Goal: Transaction & Acquisition: Purchase product/service

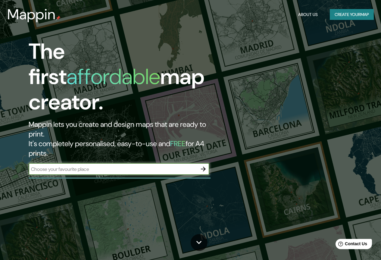
click at [352, 16] on button "Create your map" at bounding box center [352, 14] width 44 height 11
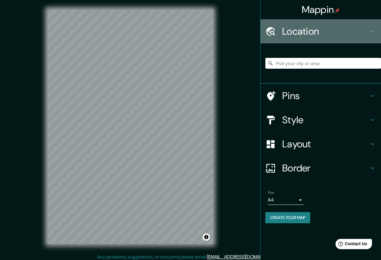
click at [341, 27] on h4 "Location" at bounding box center [325, 31] width 87 height 12
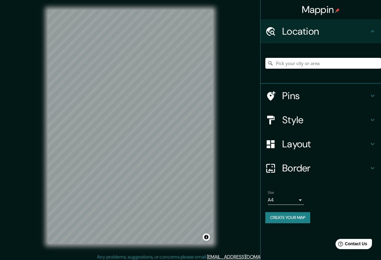
click at [326, 66] on input "Pick your city or area" at bounding box center [323, 63] width 116 height 11
click at [322, 61] on input "Pick your city or area" at bounding box center [323, 63] width 116 height 11
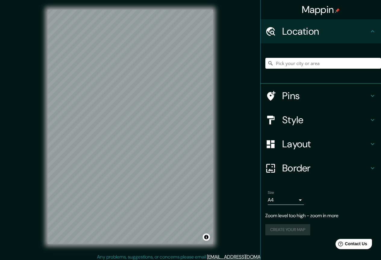
click at [313, 29] on h4 "Location" at bounding box center [325, 31] width 87 height 12
click at [311, 62] on input "Pick your city or area" at bounding box center [323, 63] width 116 height 11
click at [370, 95] on icon at bounding box center [372, 95] width 7 height 7
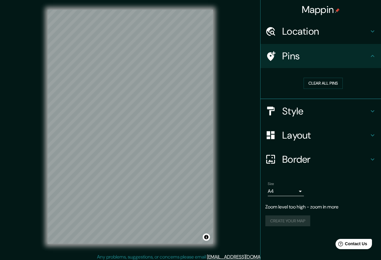
click at [361, 34] on h4 "Location" at bounding box center [325, 31] width 87 height 12
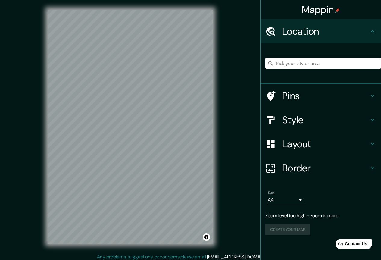
click at [298, 68] on input "Pick your city or area" at bounding box center [323, 63] width 116 height 11
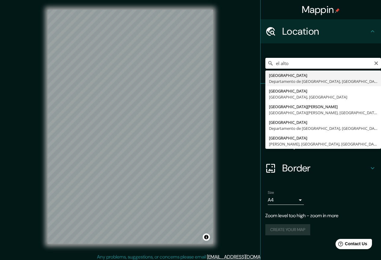
type input "El Alto, Departamento de La Paz, Bolivia"
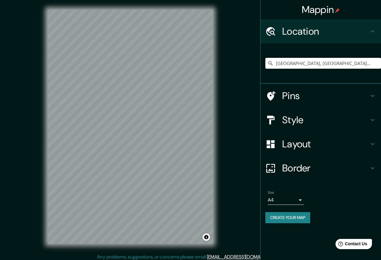
drag, startPoint x: 216, startPoint y: 51, endPoint x: 360, endPoint y: 118, distance: 158.9
click at [359, 119] on h4 "Style" at bounding box center [325, 120] width 87 height 12
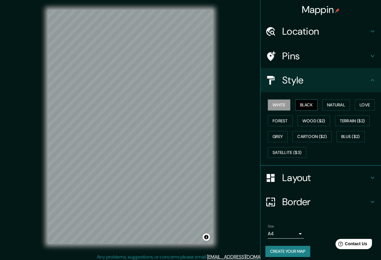
click at [308, 105] on button "Black" at bounding box center [306, 104] width 23 height 11
click at [328, 106] on button "Natural" at bounding box center [336, 104] width 28 height 11
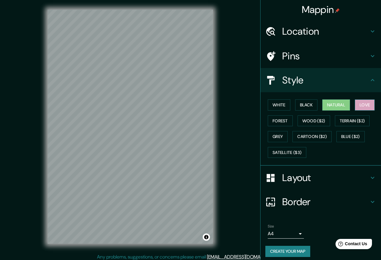
click at [356, 104] on button "Love" at bounding box center [365, 104] width 20 height 11
click at [280, 119] on button "Forest" at bounding box center [280, 120] width 25 height 11
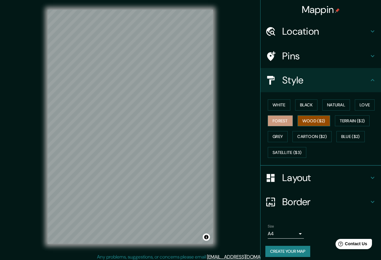
click at [312, 123] on button "Wood ($2)" at bounding box center [313, 120] width 33 height 11
click at [328, 101] on button "Natural" at bounding box center [336, 104] width 28 height 11
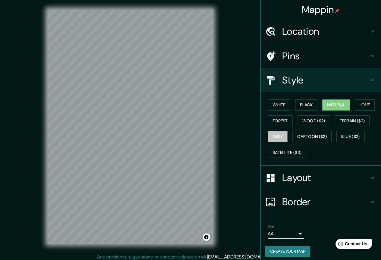
click at [280, 136] on button "Grey" at bounding box center [278, 136] width 20 height 11
click at [318, 134] on button "Cartoon ($2)" at bounding box center [311, 136] width 39 height 11
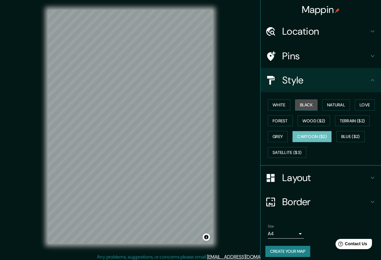
click at [307, 105] on button "Black" at bounding box center [306, 104] width 23 height 11
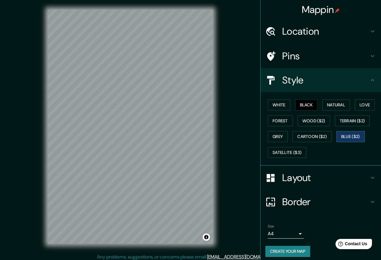
click at [344, 136] on button "Blue ($2)" at bounding box center [350, 136] width 28 height 11
click at [312, 139] on button "Cartoon ($2)" at bounding box center [311, 136] width 39 height 11
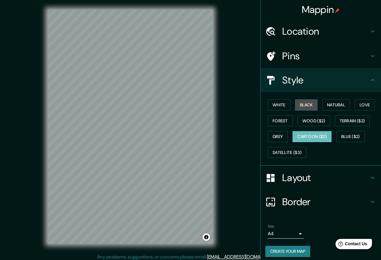
click at [304, 105] on button "Black" at bounding box center [306, 104] width 23 height 11
drag, startPoint x: 234, startPoint y: 104, endPoint x: 237, endPoint y: 118, distance: 14.2
click at [237, 118] on div "Mappin Location El Alto, Departamento de La Paz, Bolivia Pins Style White Black…" at bounding box center [190, 131] width 381 height 263
click at [369, 179] on icon at bounding box center [372, 177] width 7 height 7
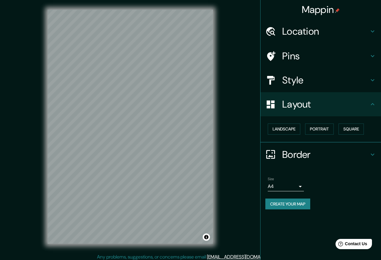
click at [377, 105] on div "Layout" at bounding box center [320, 104] width 120 height 24
click at [371, 57] on icon at bounding box center [372, 55] width 7 height 7
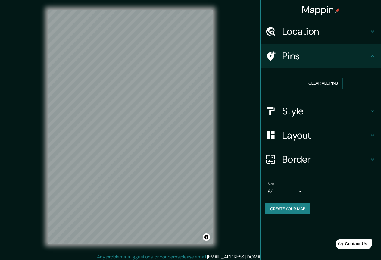
click at [372, 110] on icon at bounding box center [372, 110] width 7 height 7
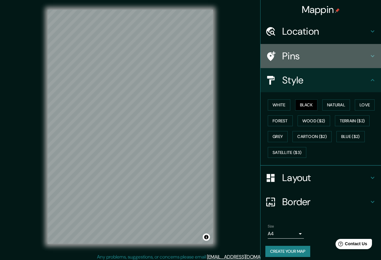
click at [372, 56] on div "Pins" at bounding box center [320, 56] width 120 height 24
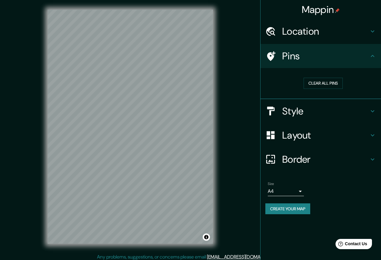
click at [371, 161] on icon at bounding box center [372, 159] width 7 height 7
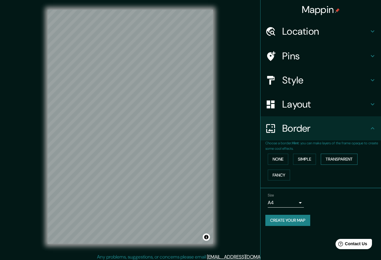
click at [338, 157] on button "Transparent" at bounding box center [339, 159] width 37 height 11
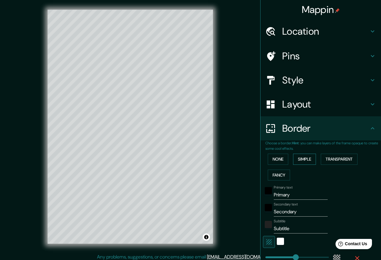
click at [306, 157] on button "Simple" at bounding box center [304, 159] width 23 height 11
click at [278, 160] on button "None" at bounding box center [278, 159] width 20 height 11
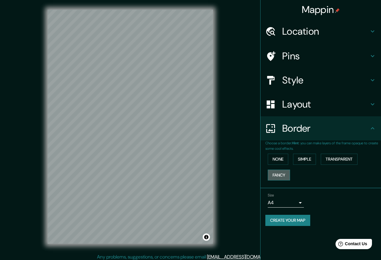
click at [280, 176] on button "Fancy" at bounding box center [279, 174] width 22 height 11
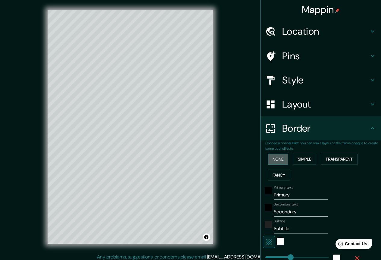
click at [275, 160] on button "None" at bounding box center [278, 159] width 20 height 11
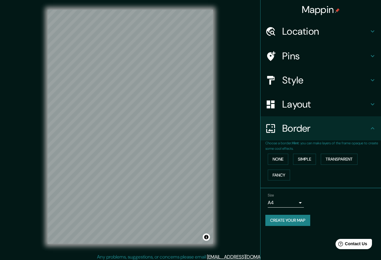
click at [352, 84] on h4 "Style" at bounding box center [325, 80] width 87 height 12
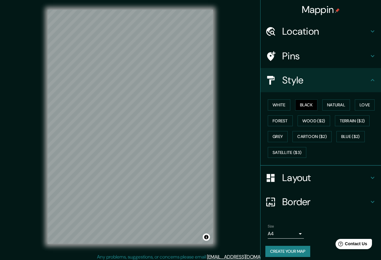
click at [342, 57] on h4 "Pins" at bounding box center [325, 56] width 87 height 12
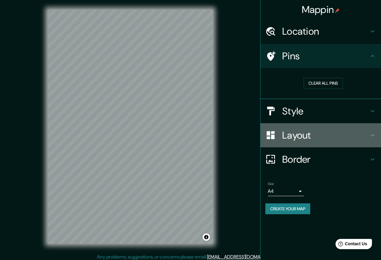
click at [319, 134] on h4 "Layout" at bounding box center [325, 135] width 87 height 12
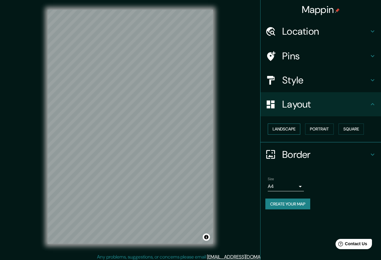
click at [292, 128] on button "Landscape" at bounding box center [284, 128] width 33 height 11
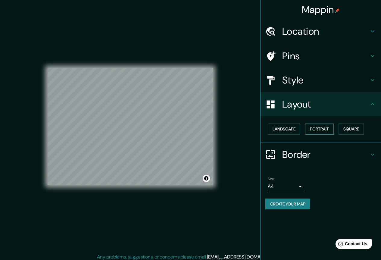
click at [314, 128] on button "Portrait" at bounding box center [319, 128] width 29 height 11
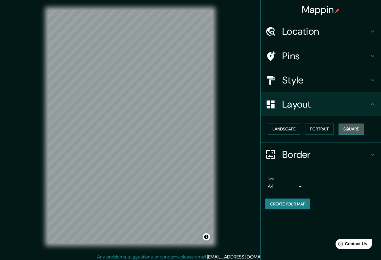
click at [346, 130] on button "Square" at bounding box center [350, 128] width 25 height 11
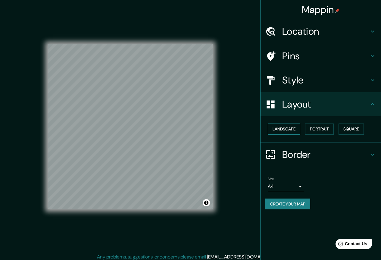
click at [296, 129] on button "Landscape" at bounding box center [284, 128] width 33 height 11
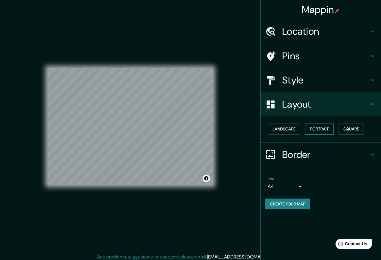
click at [315, 134] on button "Portrait" at bounding box center [319, 128] width 29 height 11
